Goal: Information Seeking & Learning: Learn about a topic

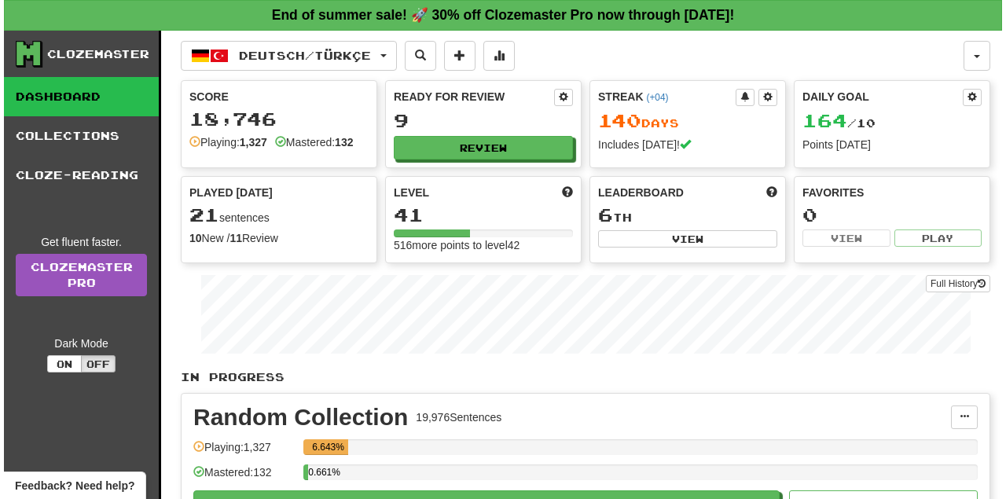
scroll to position [105, 0]
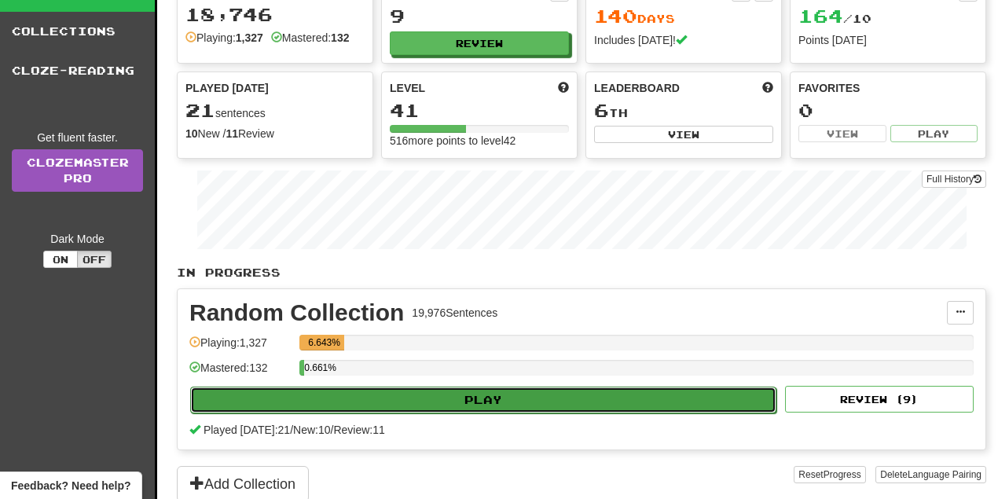
click at [493, 390] on button "Play" at bounding box center [483, 400] width 586 height 27
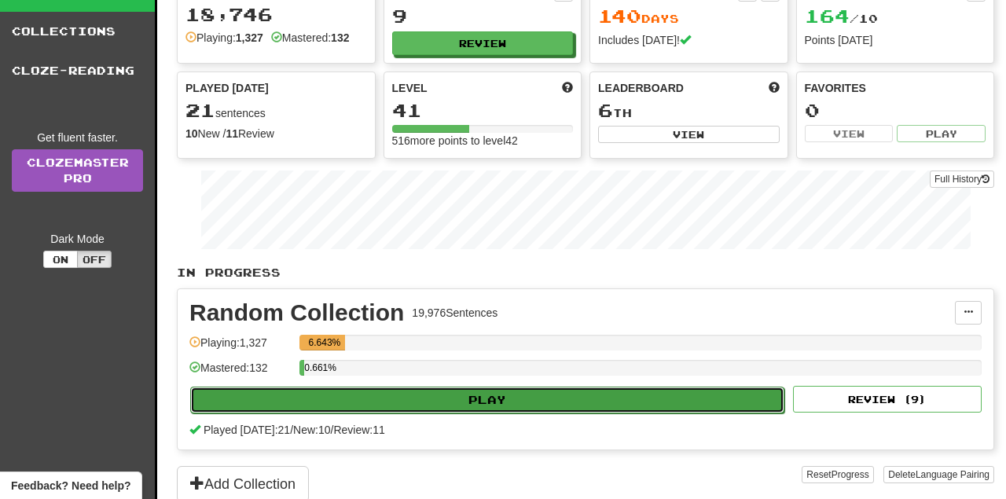
select select "**"
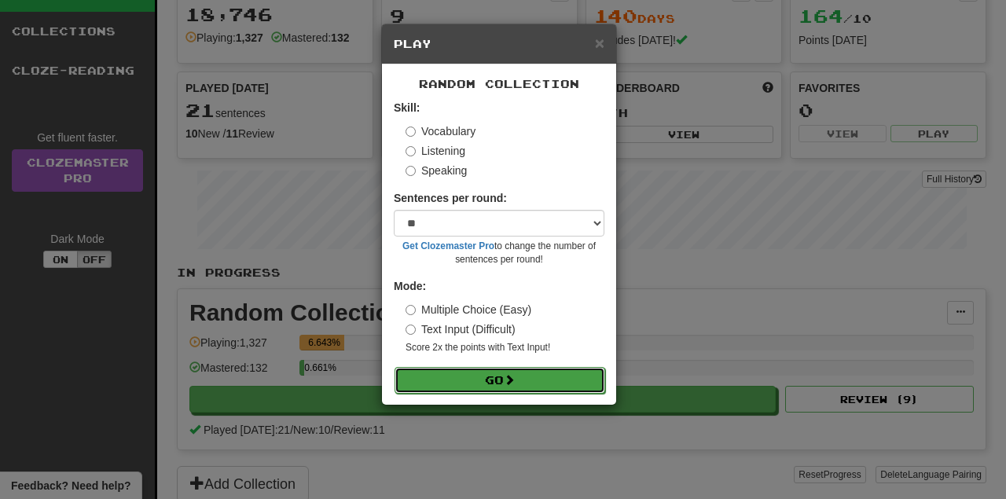
click at [494, 384] on button "Go" at bounding box center [500, 380] width 211 height 27
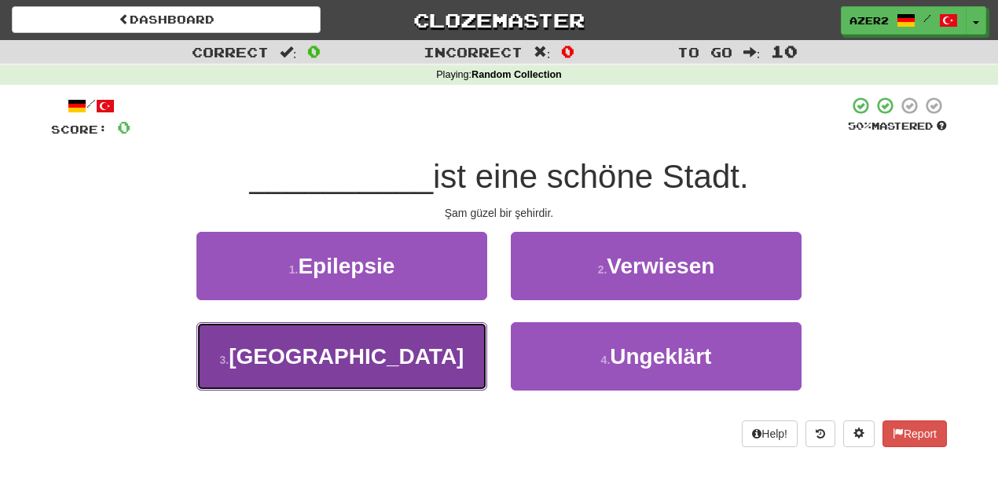
click at [384, 355] on span "[GEOGRAPHIC_DATA]" at bounding box center [346, 356] width 235 height 24
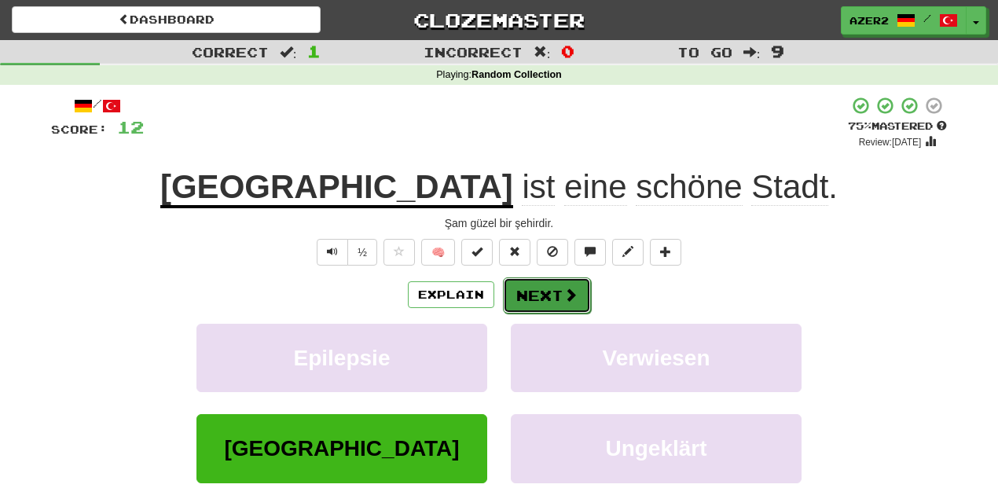
click at [547, 297] on button "Next" at bounding box center [547, 295] width 88 height 36
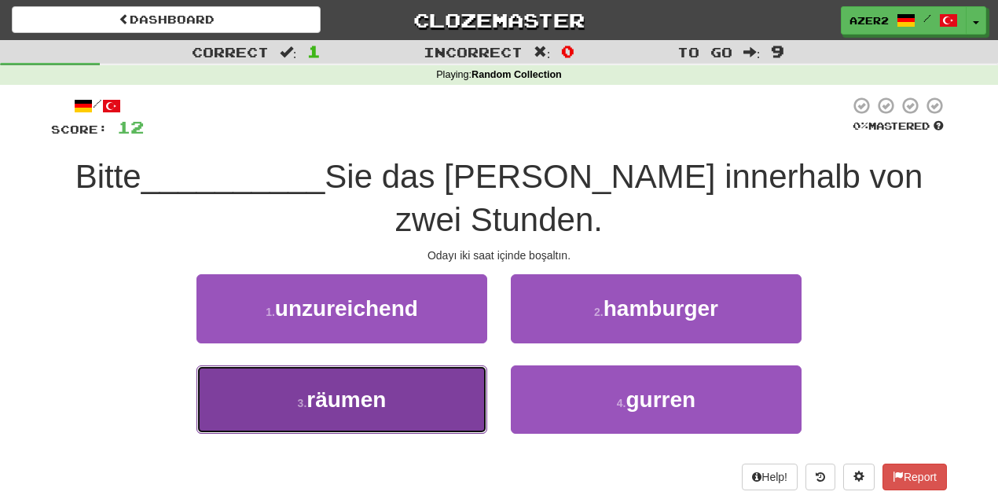
click at [402, 402] on button "3 . räumen" at bounding box center [342, 400] width 291 height 68
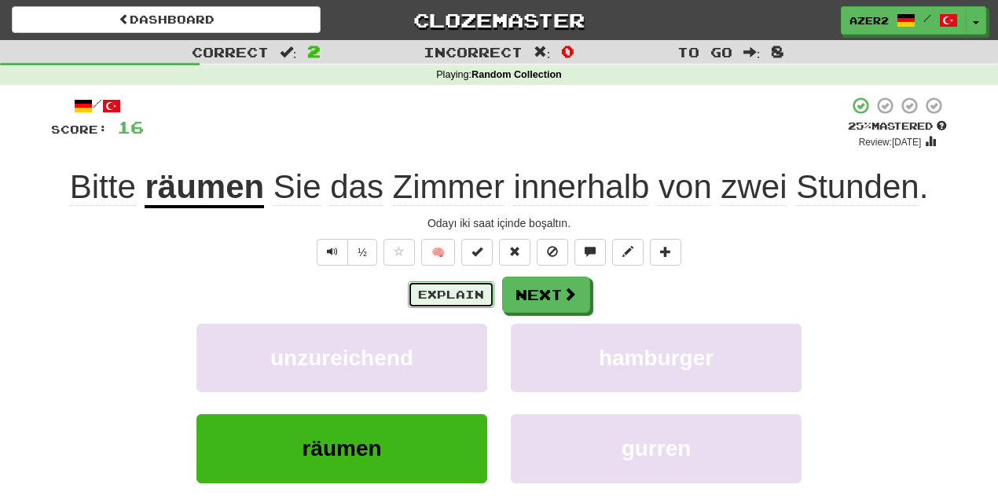
click at [465, 292] on button "Explain" at bounding box center [451, 294] width 86 height 27
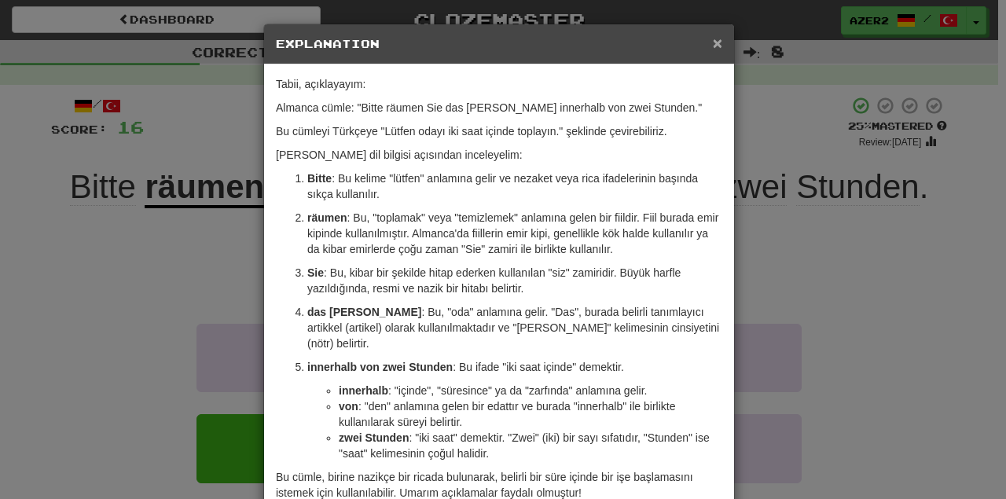
click at [717, 43] on span "×" at bounding box center [717, 43] width 9 height 18
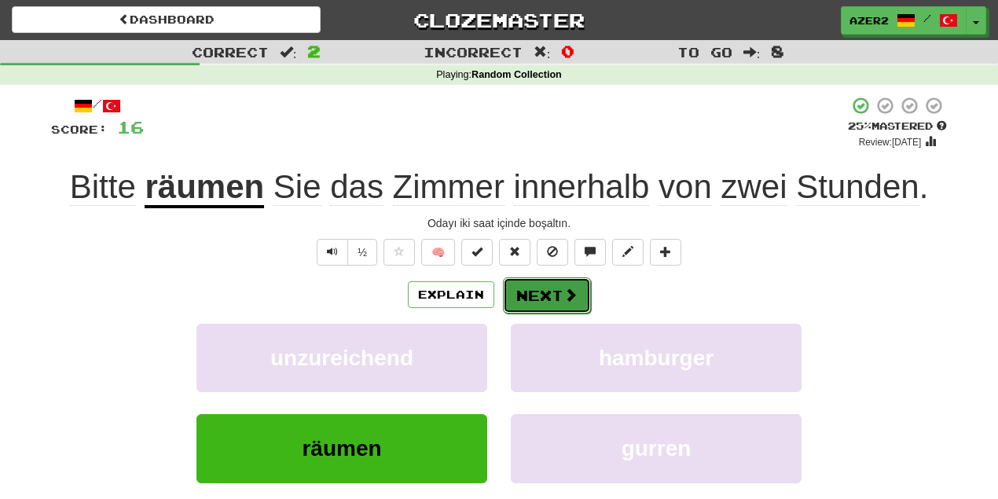
click at [566, 289] on span at bounding box center [571, 295] width 14 height 14
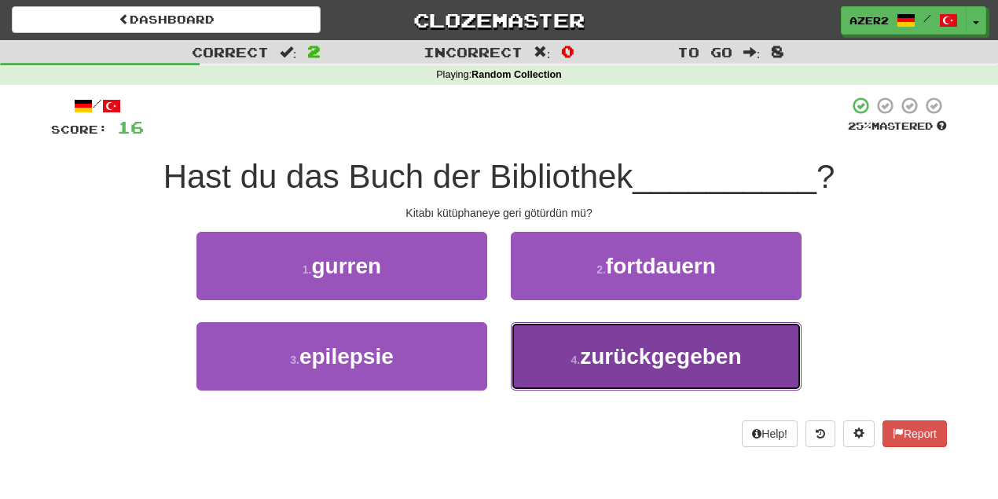
click at [692, 361] on span "zurückgegeben" at bounding box center [660, 356] width 161 height 24
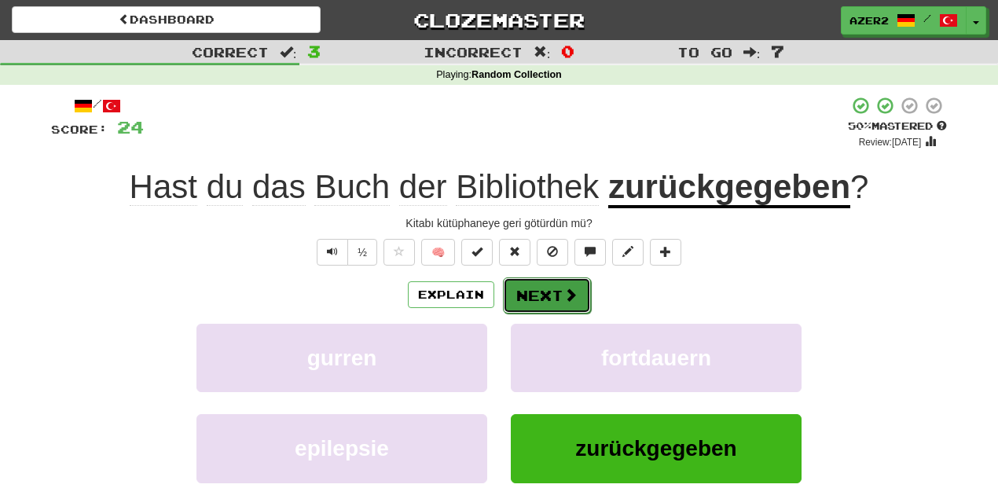
click at [546, 298] on button "Next" at bounding box center [547, 295] width 88 height 36
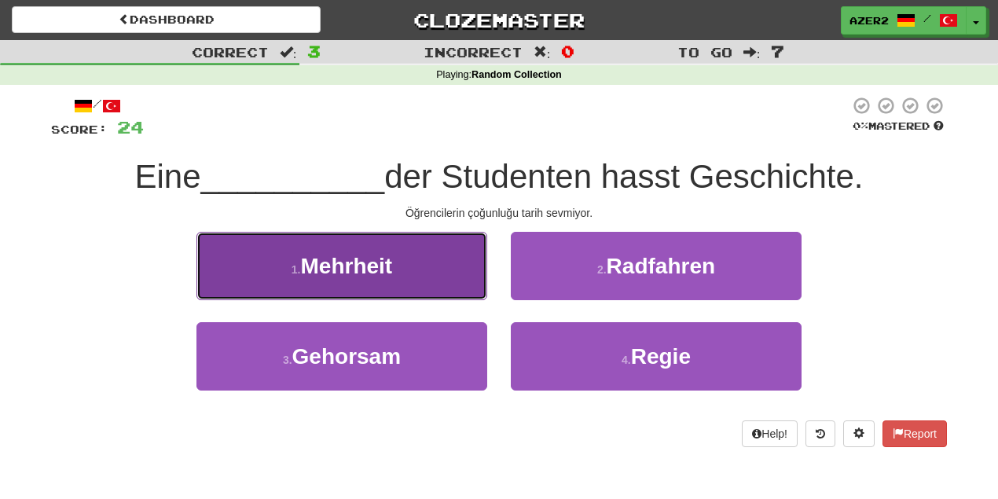
click at [347, 277] on span "Mehrheit" at bounding box center [347, 266] width 92 height 24
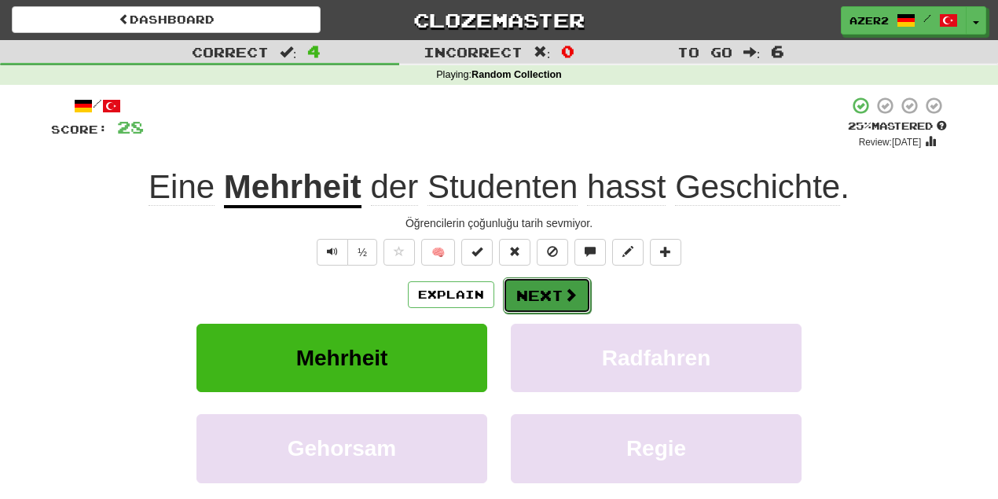
click at [532, 293] on button "Next" at bounding box center [547, 295] width 88 height 36
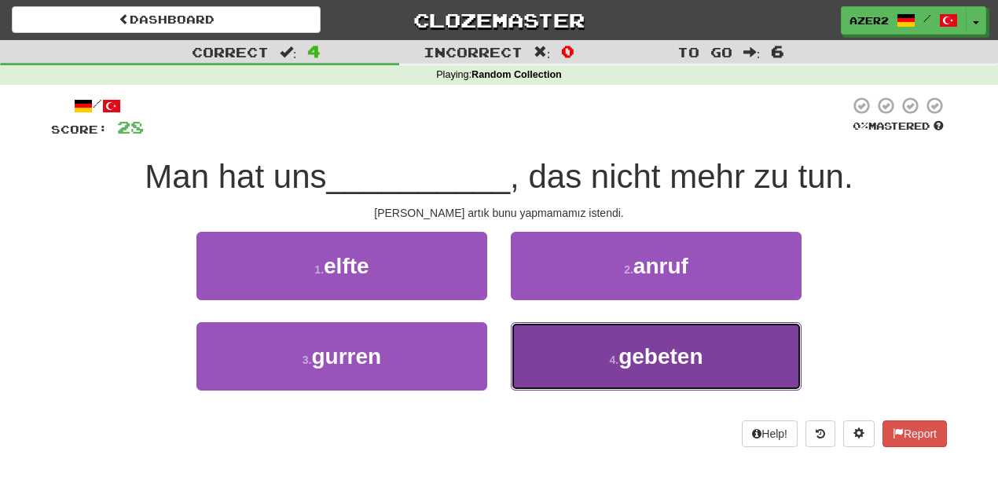
click at [685, 368] on span "gebeten" at bounding box center [661, 356] width 84 height 24
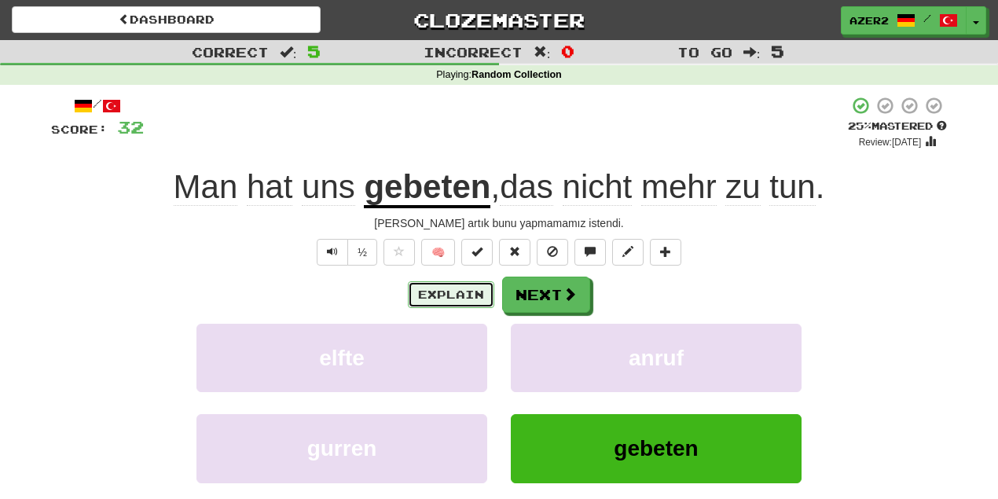
click at [434, 292] on button "Explain" at bounding box center [451, 294] width 86 height 27
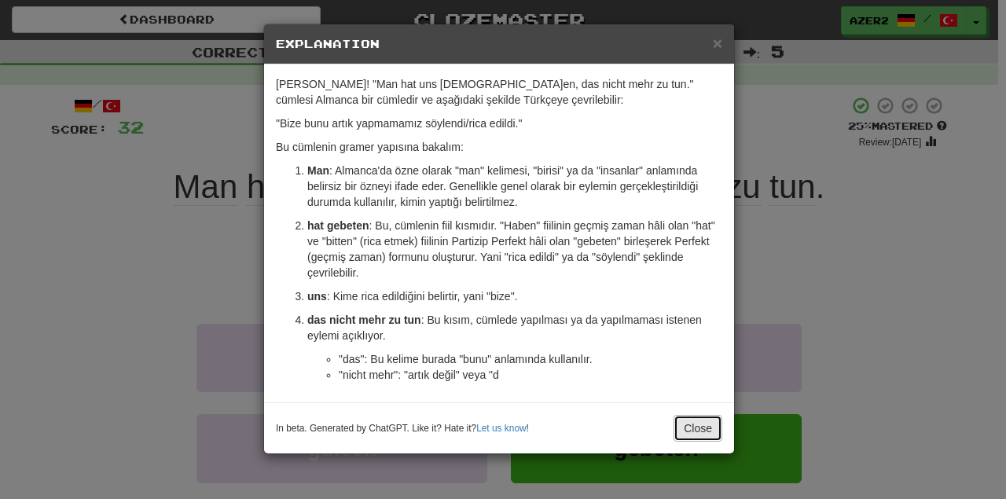
click at [694, 420] on button "Close" at bounding box center [698, 428] width 49 height 27
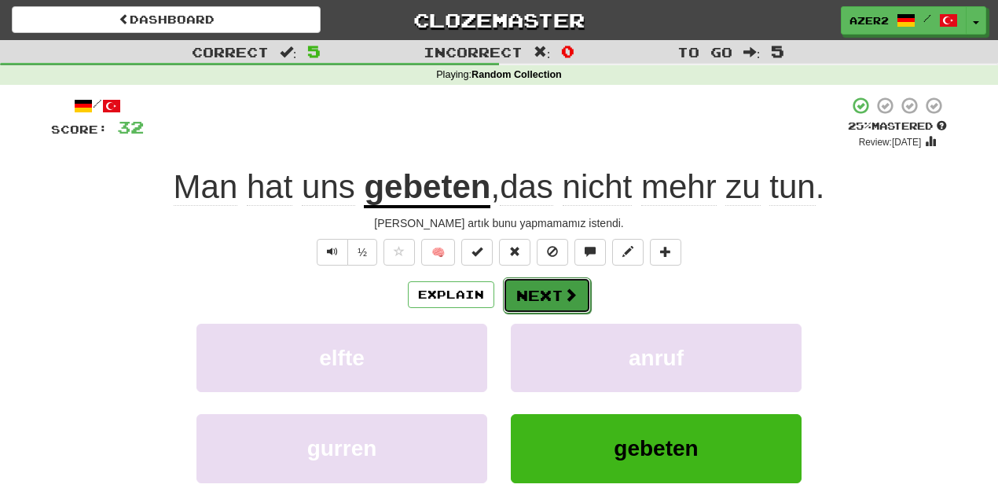
click at [538, 289] on button "Next" at bounding box center [547, 295] width 88 height 36
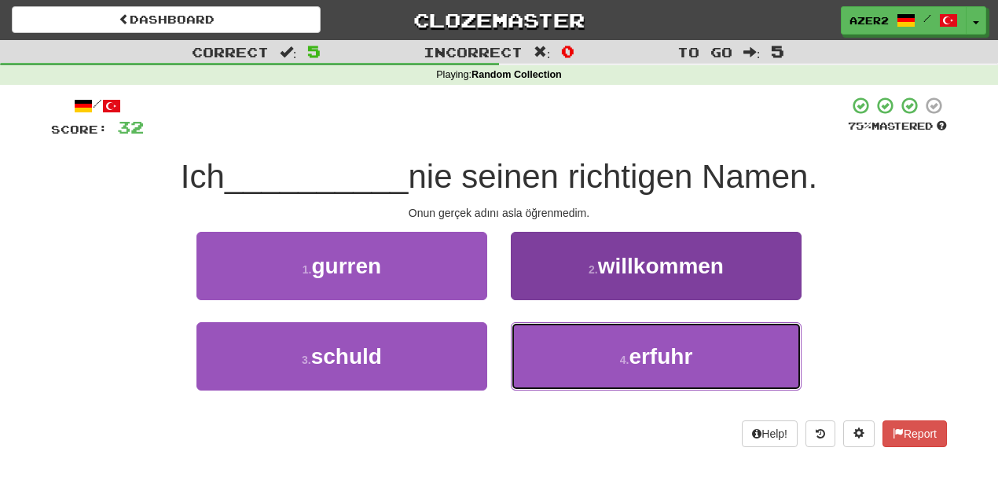
drag, startPoint x: 694, startPoint y: 358, endPoint x: 670, endPoint y: 327, distance: 39.2
click at [693, 357] on button "4 . erfuhr" at bounding box center [656, 356] width 291 height 68
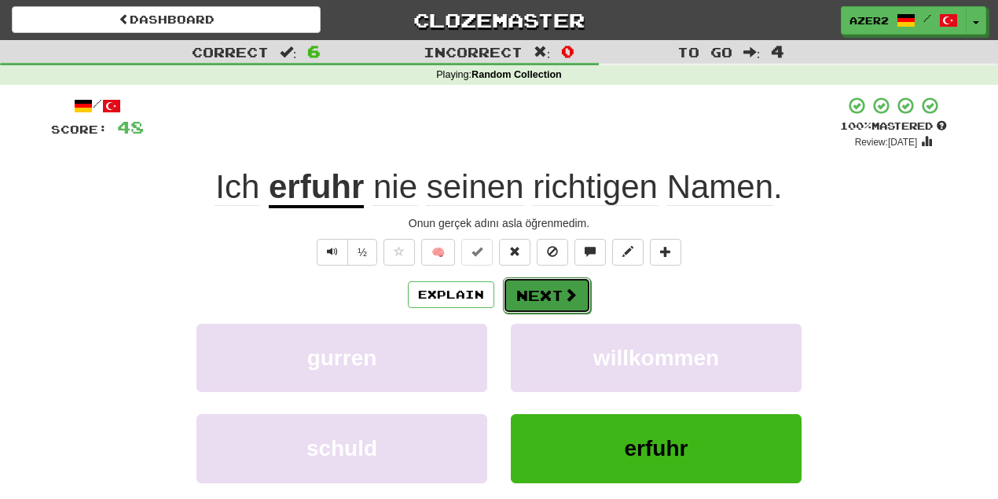
click at [564, 289] on span at bounding box center [571, 295] width 14 height 14
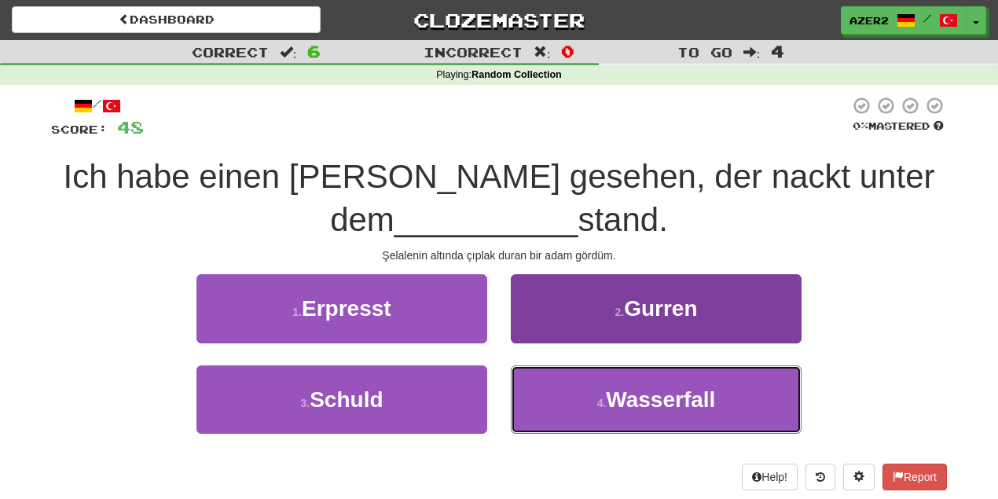
click at [669, 420] on button "4 . Wasserfall" at bounding box center [656, 400] width 291 height 68
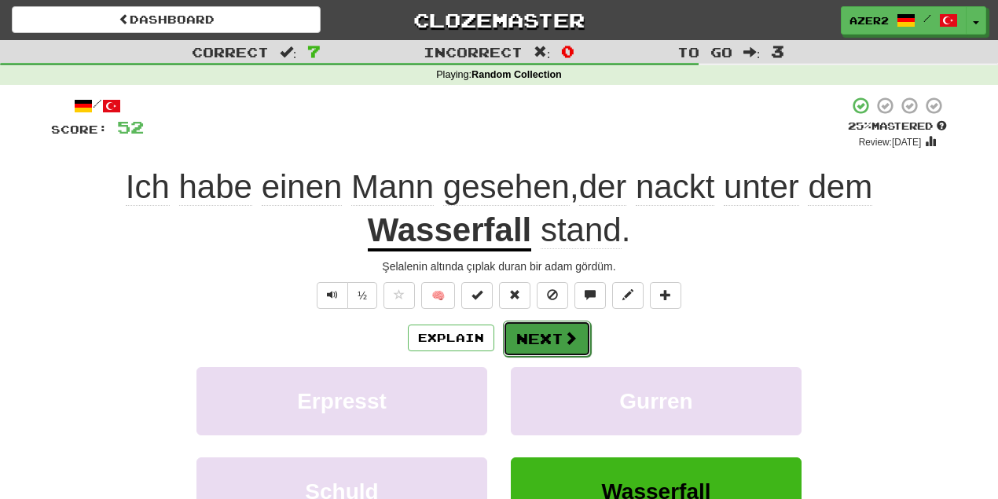
click at [573, 341] on span at bounding box center [571, 338] width 14 height 14
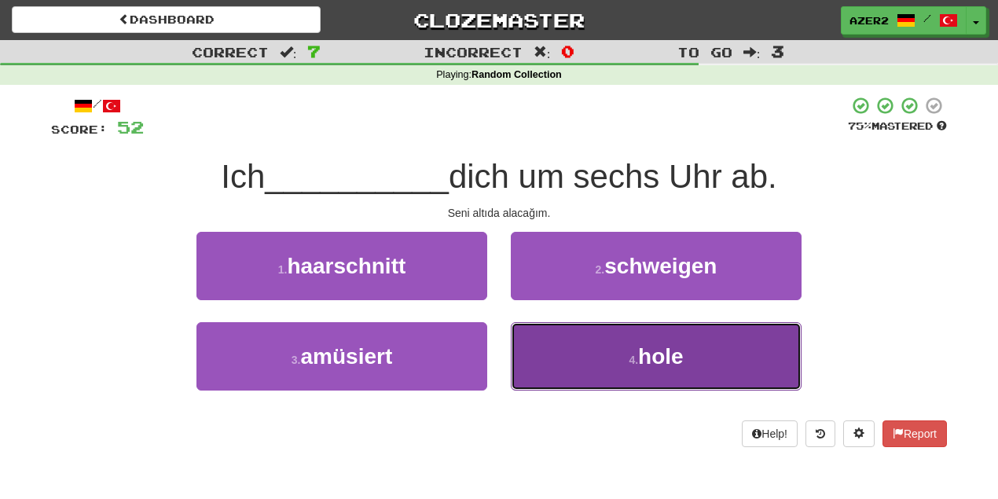
click at [710, 343] on button "4 . hole" at bounding box center [656, 356] width 291 height 68
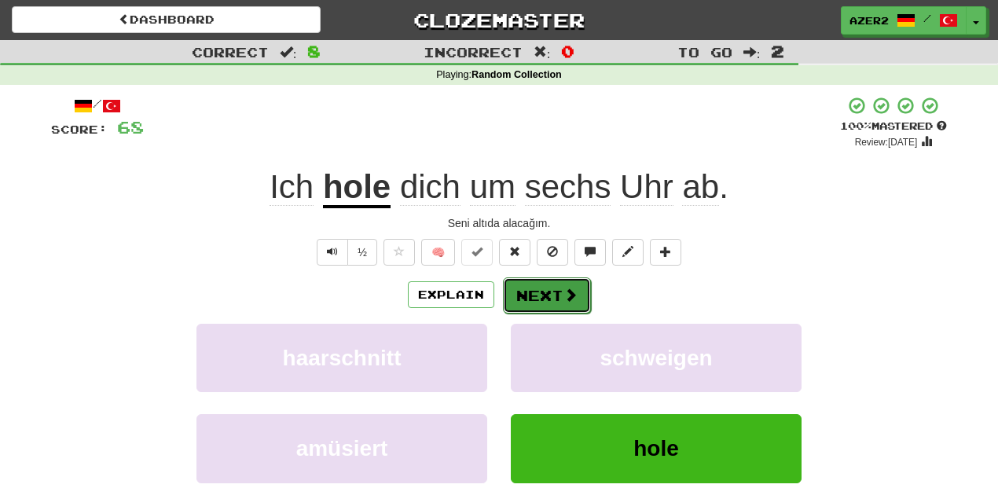
click at [577, 288] on button "Next" at bounding box center [547, 295] width 88 height 36
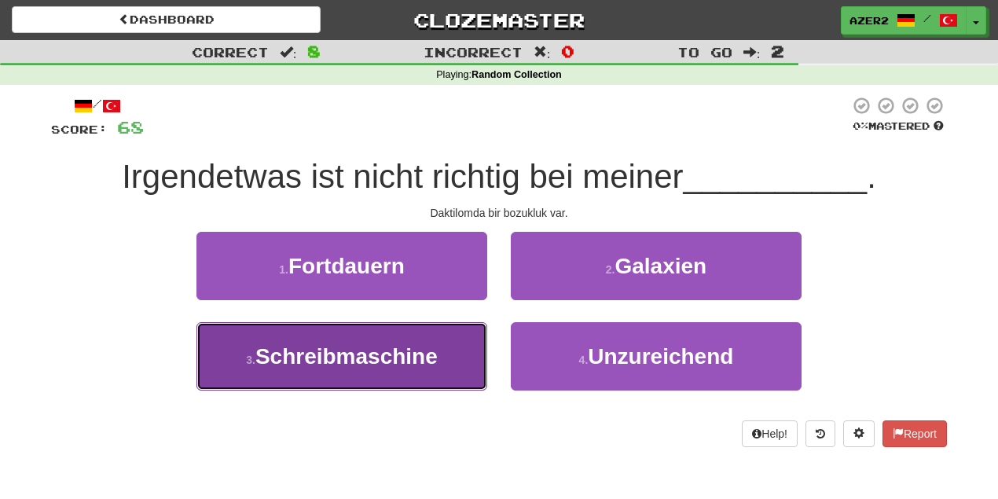
click at [387, 378] on button "3 . Schreibmaschine" at bounding box center [342, 356] width 291 height 68
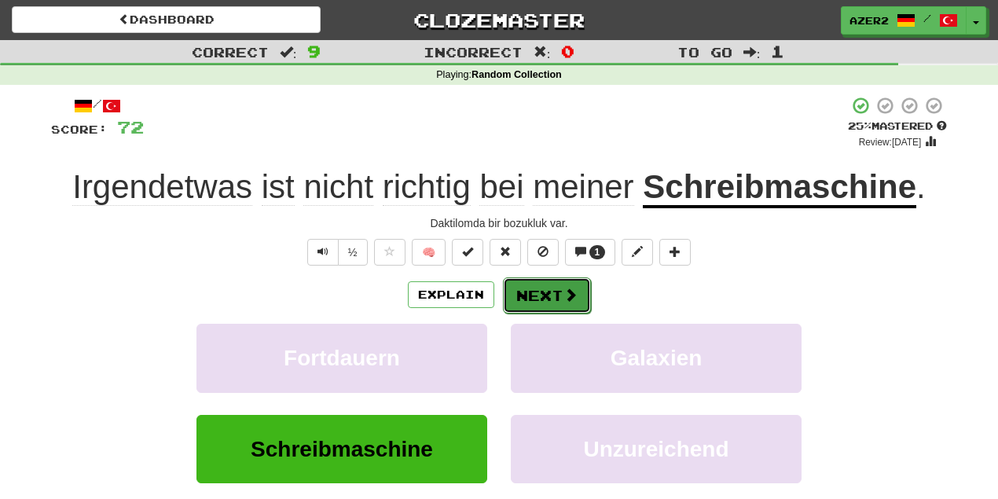
click at [545, 294] on button "Next" at bounding box center [547, 295] width 88 height 36
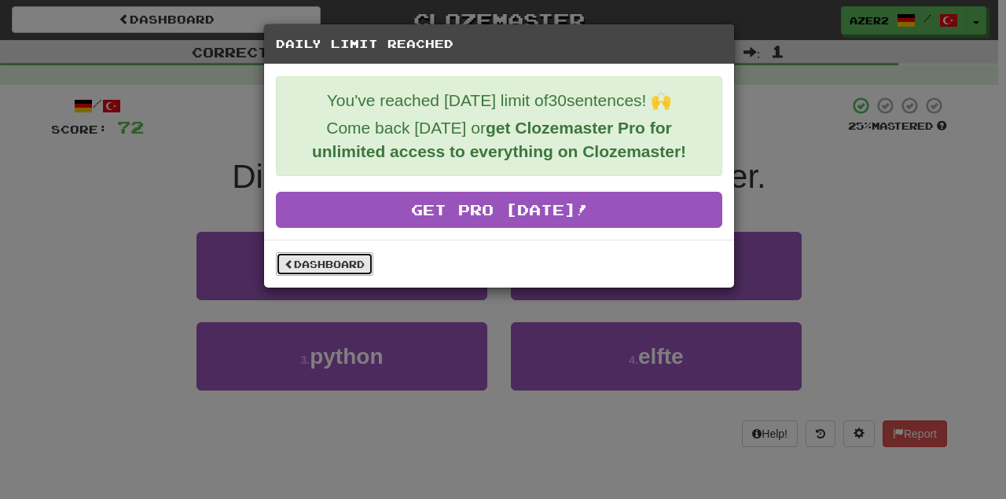
click at [345, 259] on link "Dashboard" at bounding box center [324, 264] width 97 height 24
